Goal: Task Accomplishment & Management: Use online tool/utility

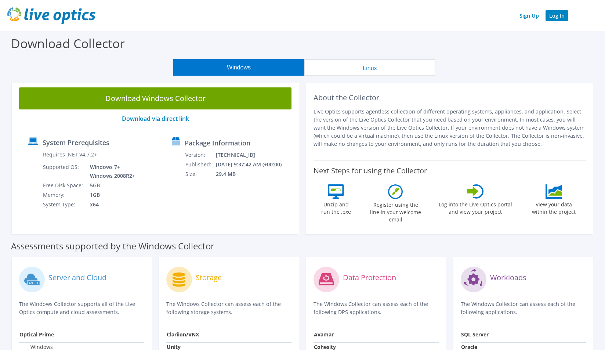
click at [564, 19] on link "Log In" at bounding box center [557, 15] width 23 height 11
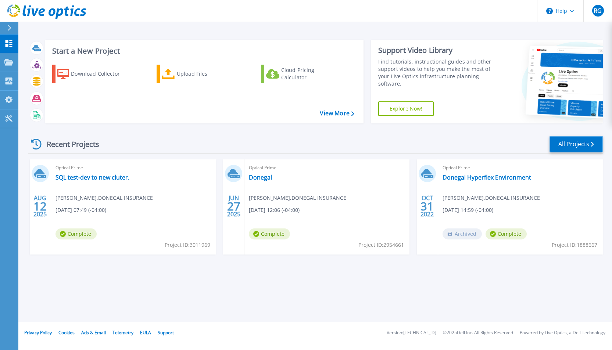
click at [565, 141] on link "All Projects" at bounding box center [575, 144] width 53 height 17
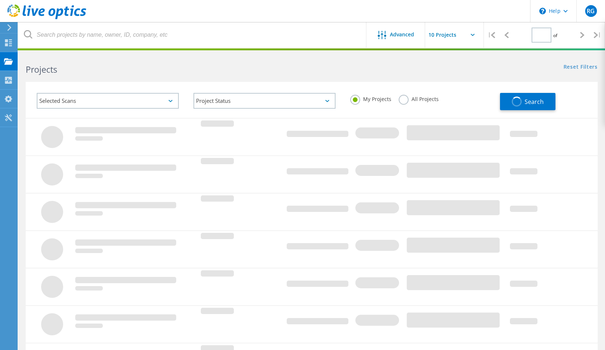
type input "1"
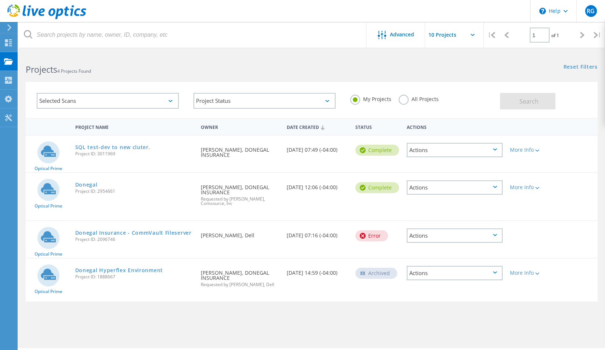
click at [401, 100] on label "All Projects" at bounding box center [419, 98] width 40 height 7
click at [0, 0] on input "All Projects" at bounding box center [0, 0] width 0 height 0
click at [505, 100] on button "Search" at bounding box center [527, 101] width 55 height 17
click at [159, 101] on div "Selected Scans" at bounding box center [108, 101] width 142 height 16
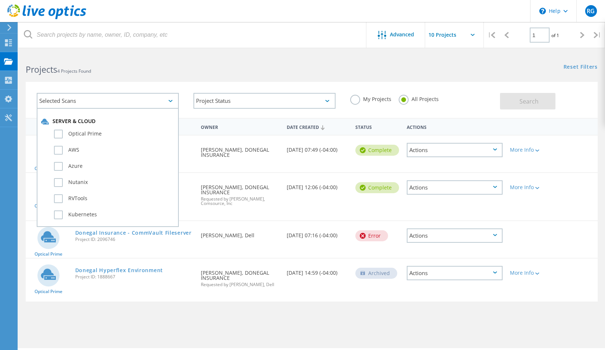
click at [209, 74] on h2 "Projects 4 Projects Found" at bounding box center [165, 70] width 279 height 12
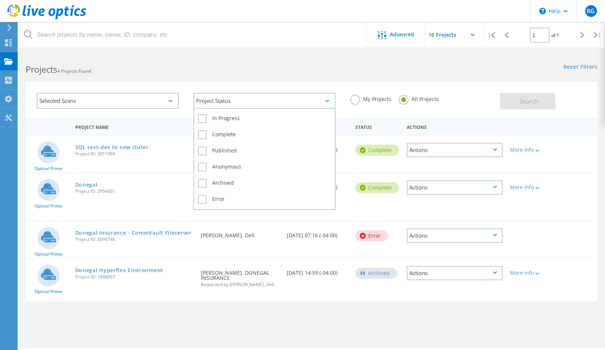
click at [226, 105] on div "Project Status" at bounding box center [265, 101] width 142 height 16
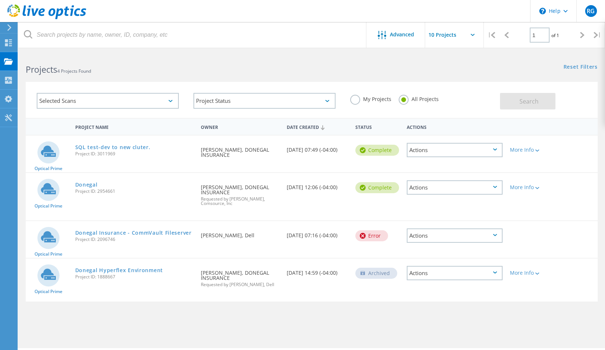
click at [239, 74] on h2 "Projects 4 Projects Found" at bounding box center [165, 70] width 279 height 12
click at [32, 45] on div "Dashboard" at bounding box center [34, 42] width 27 height 5
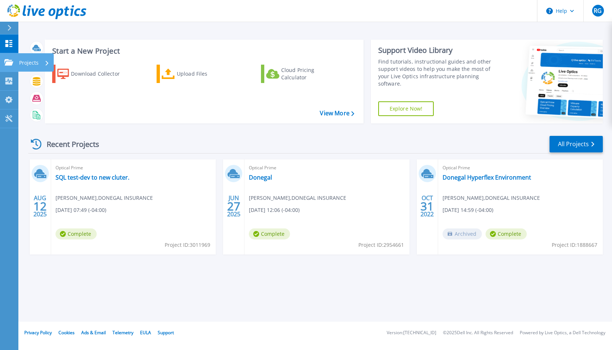
click at [29, 63] on p "Projects" at bounding box center [28, 62] width 19 height 19
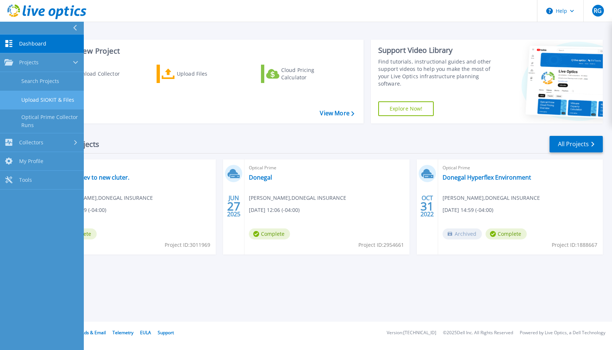
click at [61, 102] on link "Upload SIOKIT & Files" at bounding box center [42, 100] width 84 height 19
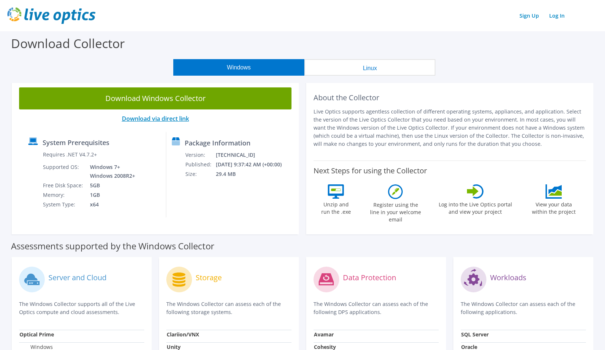
click at [171, 120] on link "Download via direct link" at bounding box center [155, 119] width 67 height 8
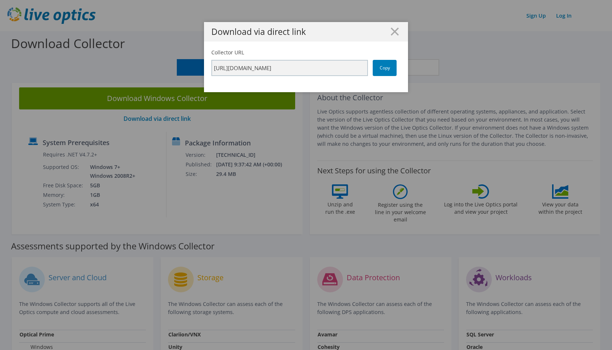
click at [384, 36] on div "Download via direct link" at bounding box center [306, 31] width 204 height 19
click at [391, 31] on line at bounding box center [394, 31] width 7 height 7
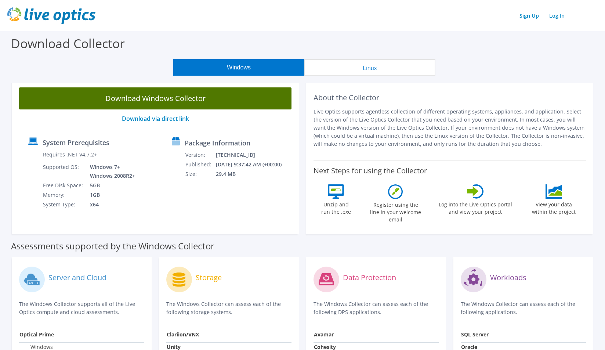
click at [202, 96] on link "Download Windows Collector" at bounding box center [155, 98] width 273 height 22
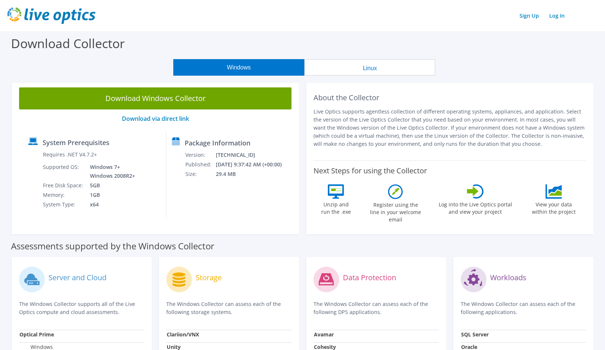
click at [472, 69] on div "Windows Linux" at bounding box center [304, 67] width 594 height 17
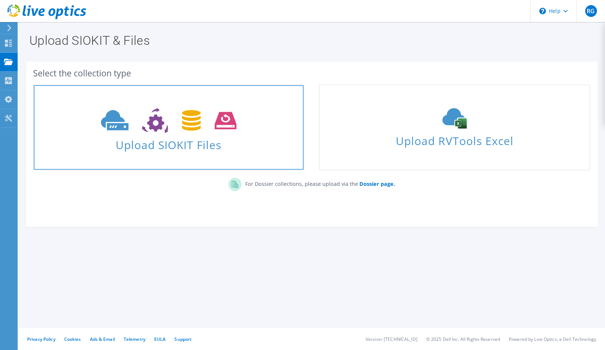
click at [160, 151] on span "Upload SIOKIT Files" at bounding box center [169, 143] width 270 height 16
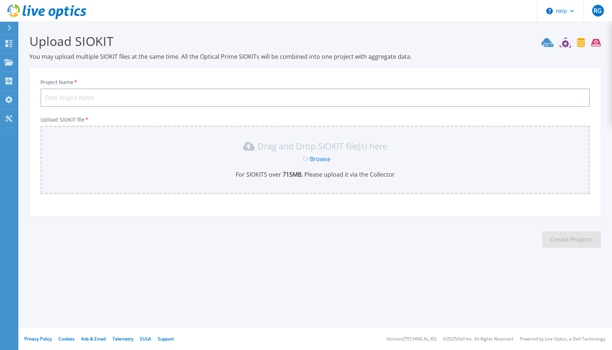
click at [71, 92] on input "Project Name *" at bounding box center [314, 98] width 549 height 18
type input "Donegal Prod Hyperflex"
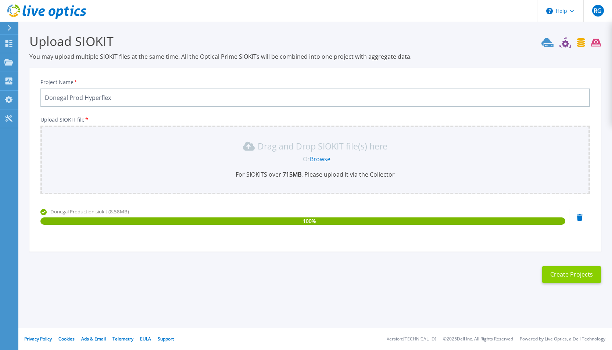
click at [552, 276] on button "Create Projects" at bounding box center [571, 274] width 59 height 17
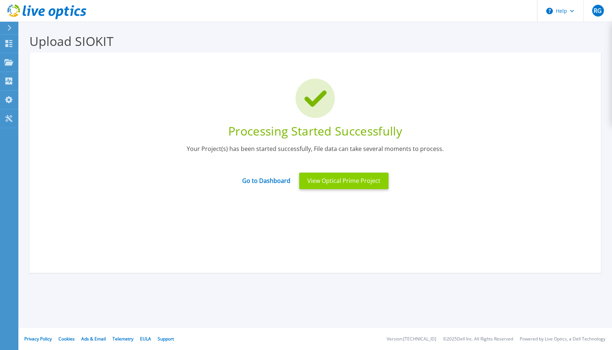
click at [307, 183] on button "View Optical Prime Project" at bounding box center [343, 181] width 89 height 17
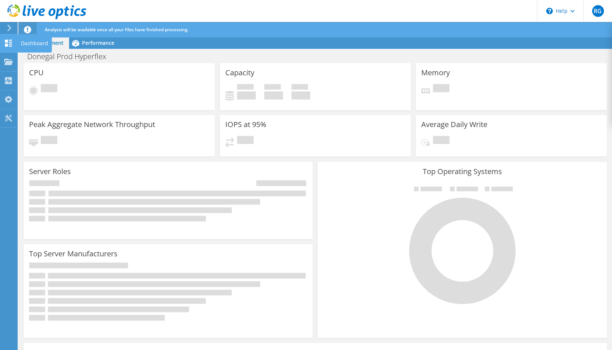
click at [11, 46] on icon at bounding box center [8, 43] width 9 height 7
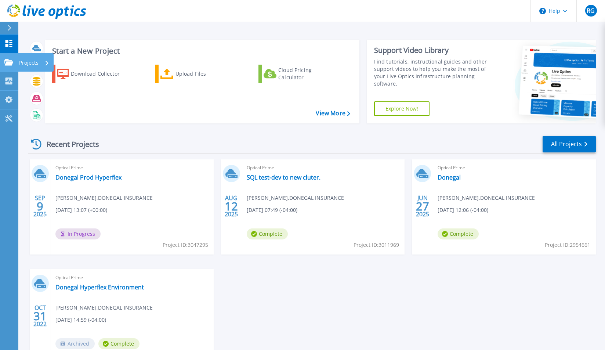
click at [35, 61] on p "Projects" at bounding box center [28, 62] width 19 height 19
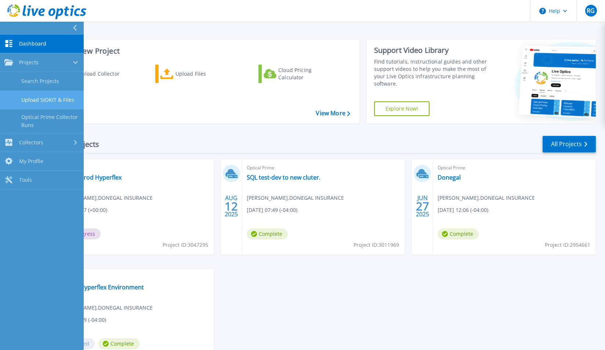
click at [40, 99] on link "Upload SIOKIT & Files" at bounding box center [42, 100] width 84 height 19
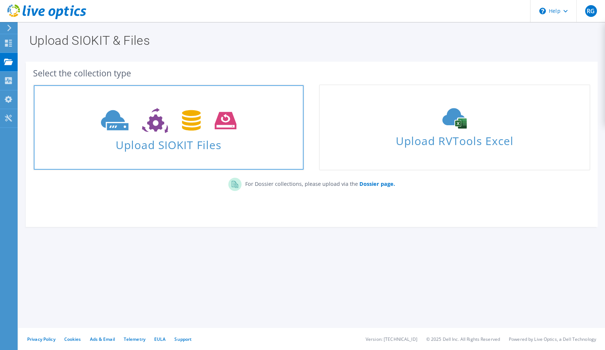
click at [168, 141] on span "Upload SIOKIT Files" at bounding box center [169, 143] width 270 height 16
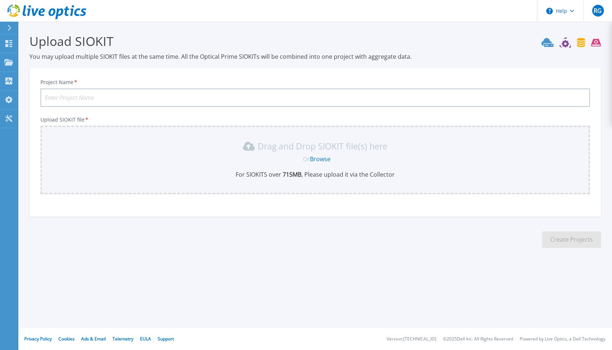
click at [145, 97] on input "Project Name *" at bounding box center [314, 98] width 549 height 18
type input "Donegal VDI"
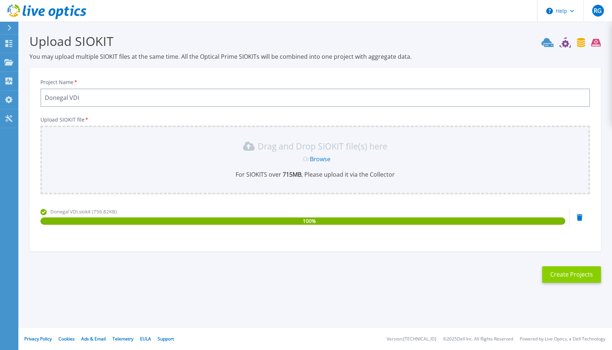
click at [563, 267] on button "Create Projects" at bounding box center [571, 274] width 59 height 17
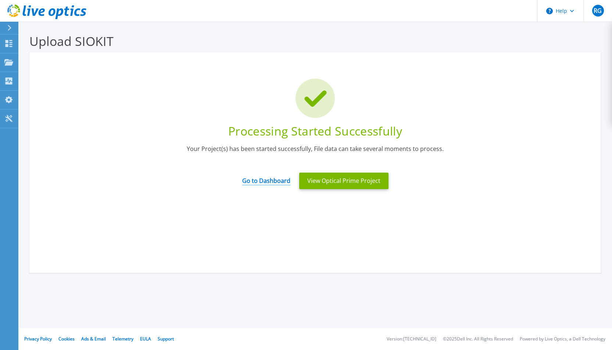
click at [278, 183] on link "Go to Dashboard" at bounding box center [266, 178] width 48 height 14
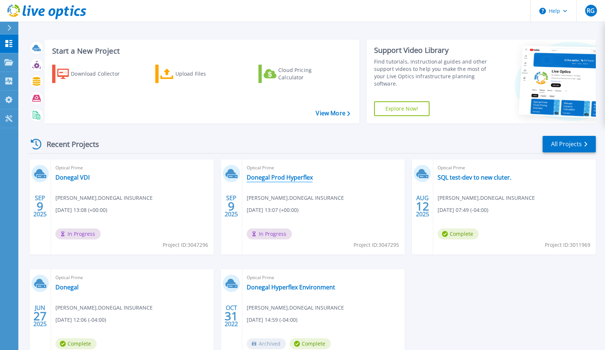
click at [296, 180] on link "Donegal Prod Hyperflex" at bounding box center [280, 177] width 66 height 7
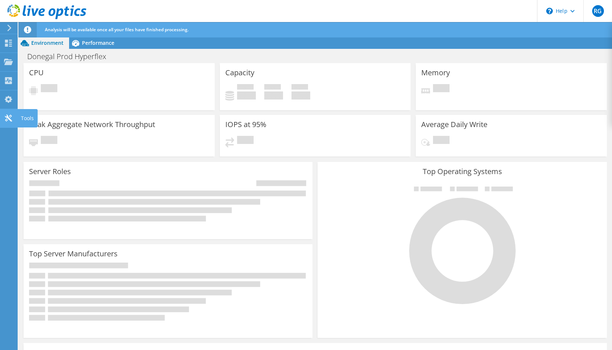
click at [32, 122] on div "Tools" at bounding box center [27, 118] width 20 height 18
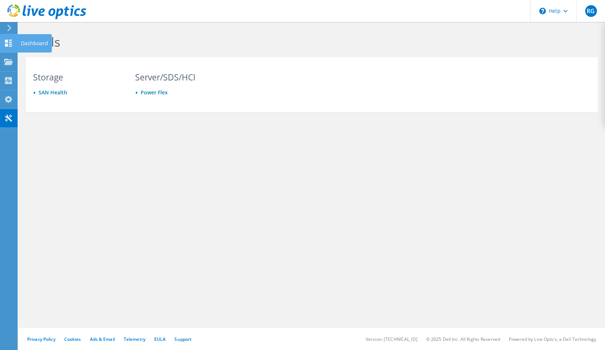
click at [9, 46] on icon at bounding box center [8, 43] width 9 height 7
